Goal: Use online tool/utility

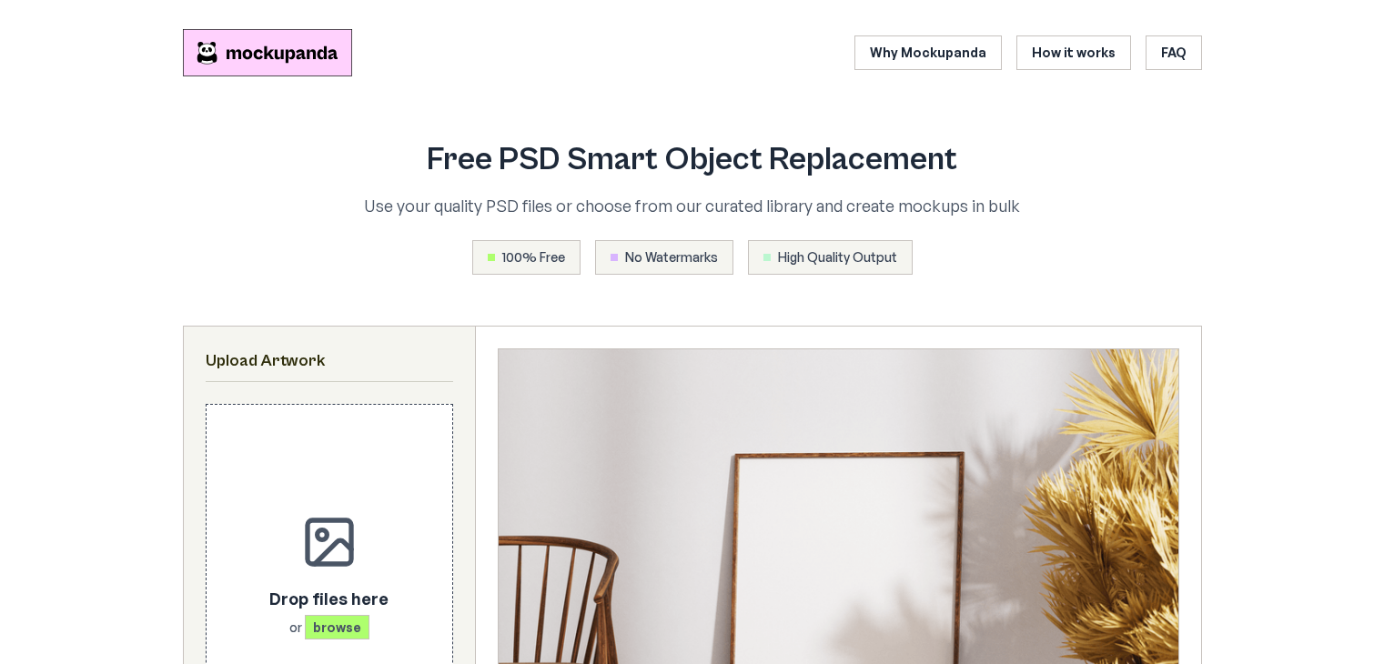
scroll to position [315, 0]
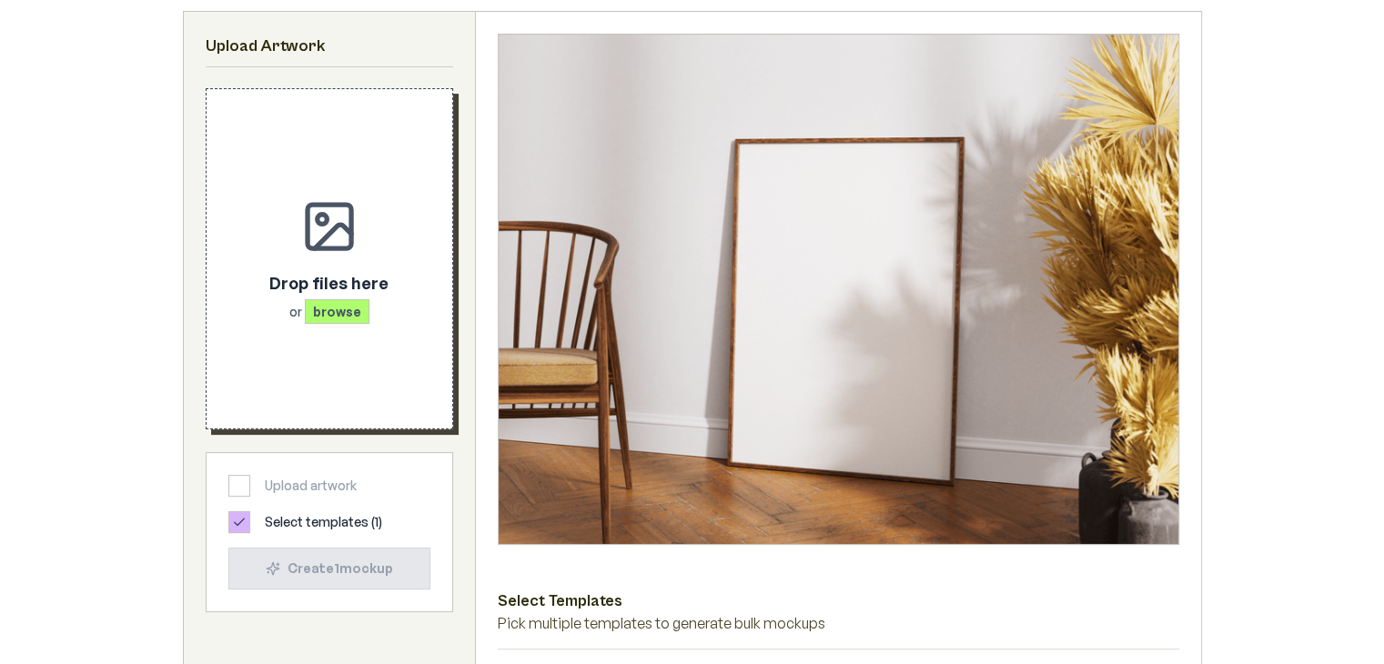
click at [377, 299] on div "Drop files here or browse" at bounding box center [328, 295] width 119 height 51
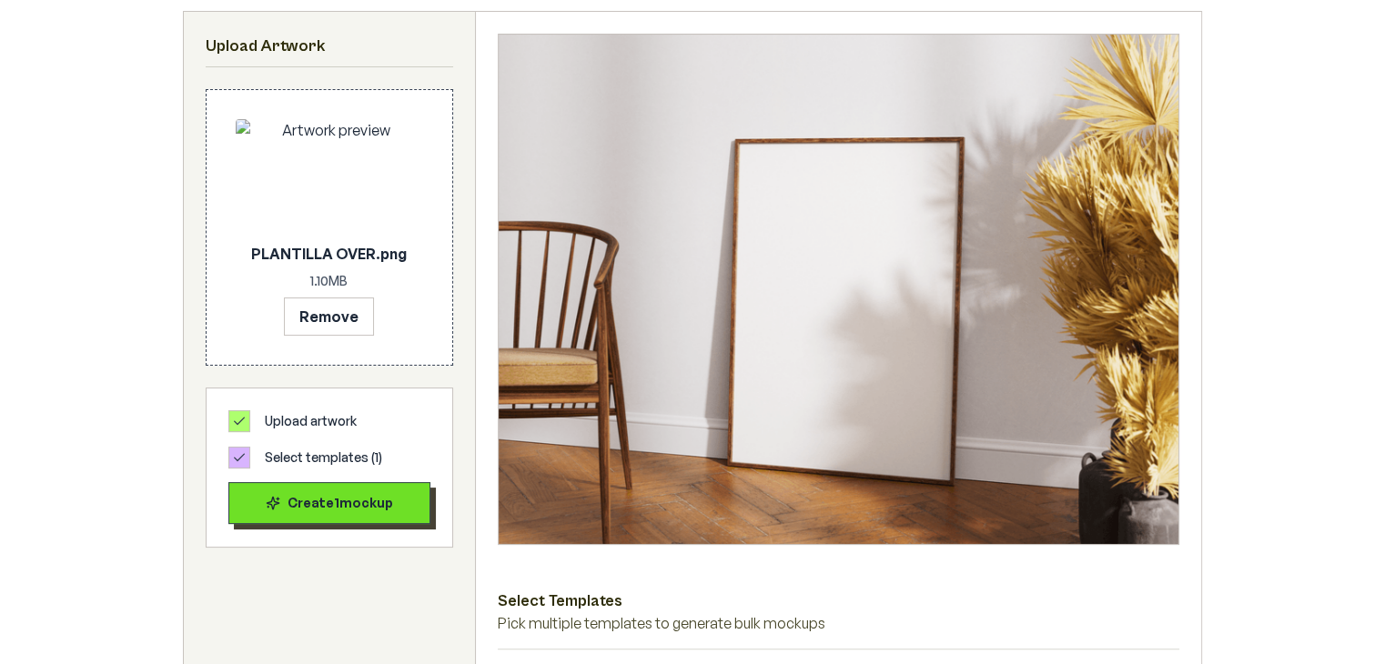
click at [328, 509] on div "Create 1 mockup" at bounding box center [329, 503] width 171 height 18
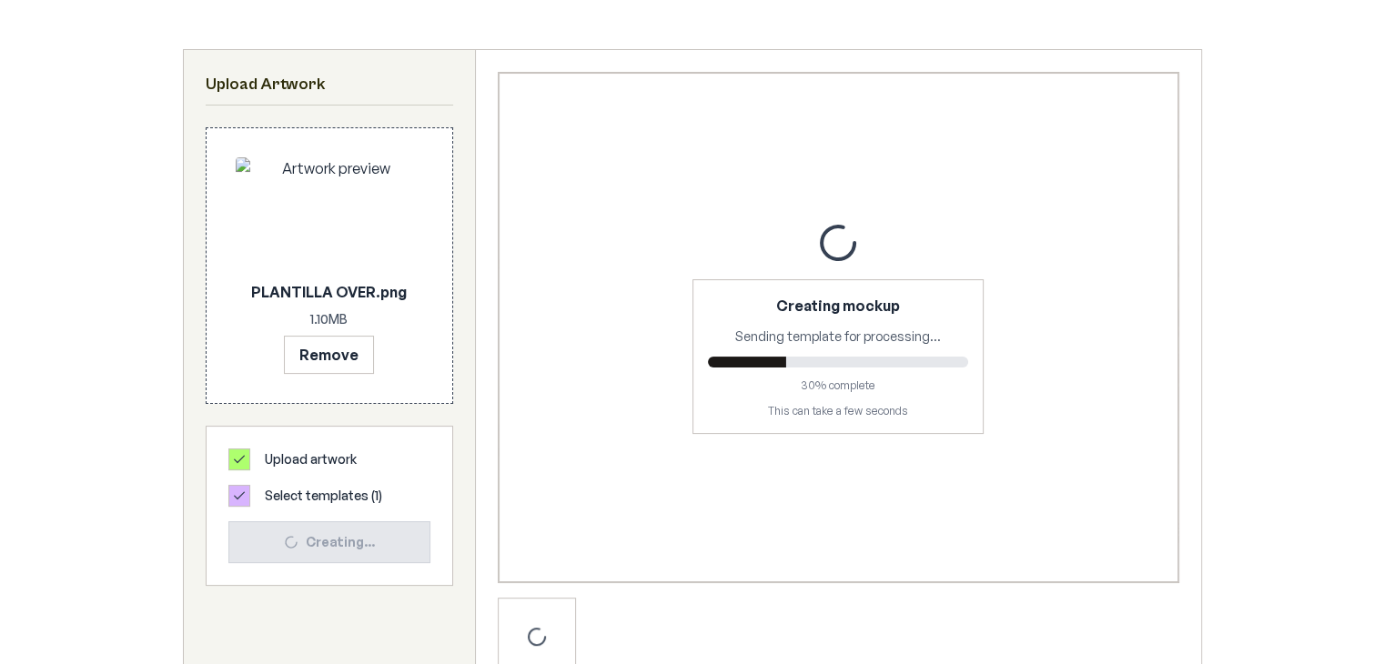
scroll to position [282, 0]
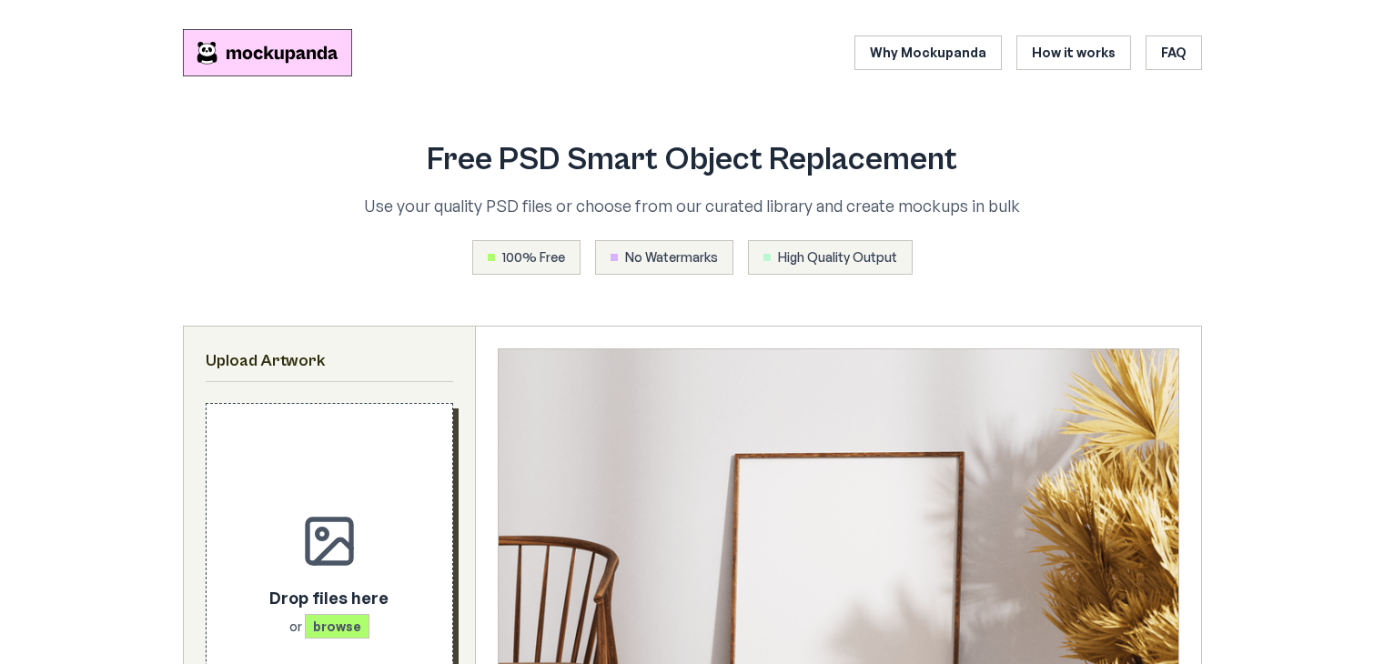
scroll to position [282, 0]
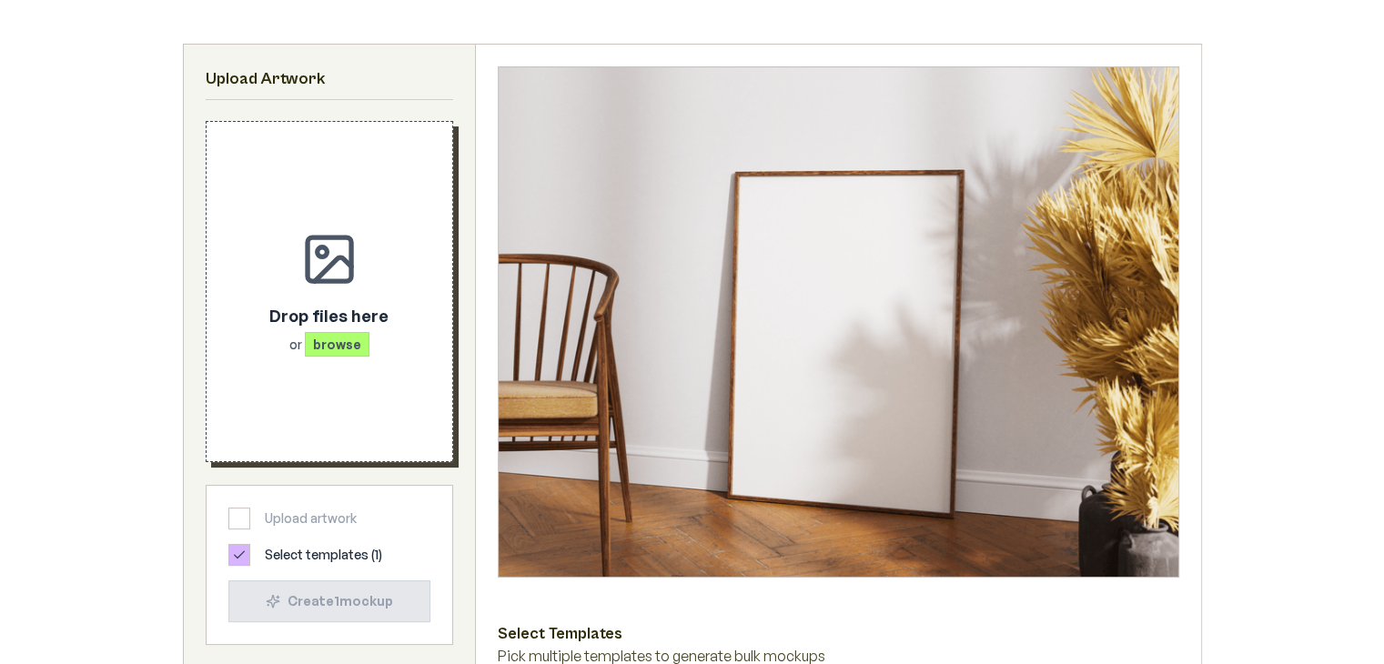
click at [361, 353] on span "browse" at bounding box center [337, 344] width 65 height 25
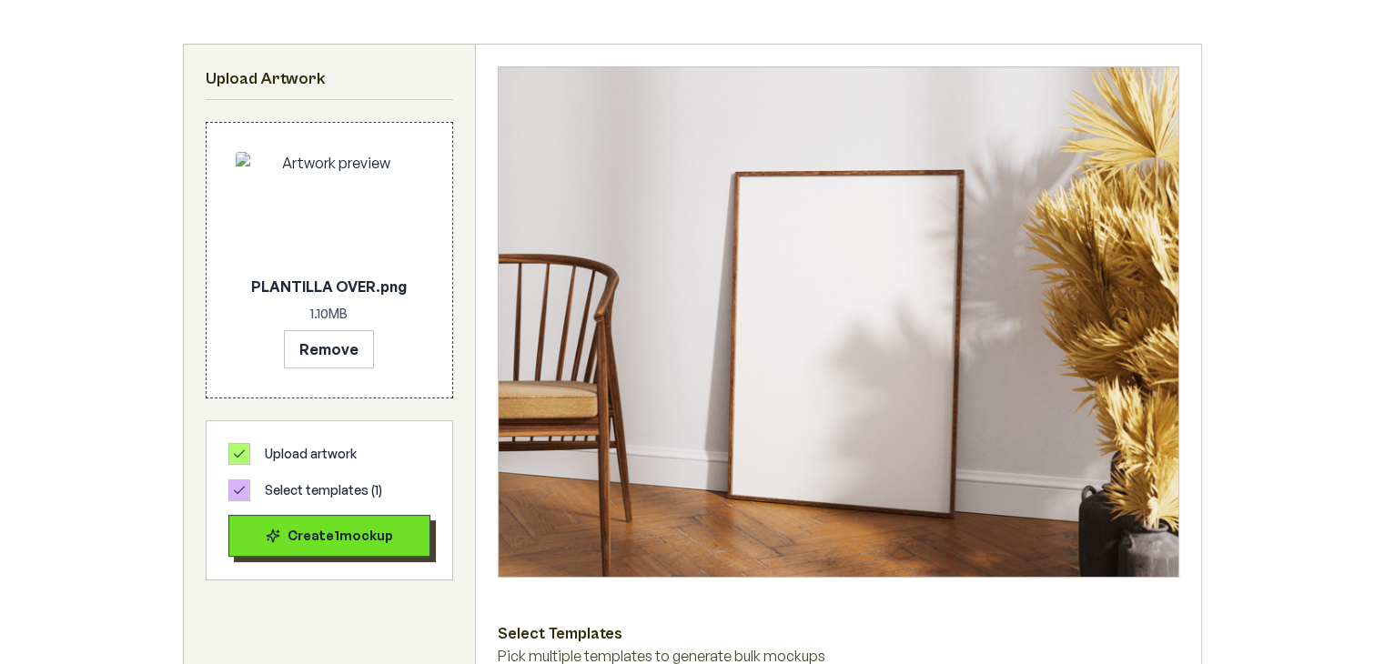
click at [343, 535] on div "Create 1 mockup" at bounding box center [329, 536] width 171 height 18
